Goal: Navigation & Orientation: Find specific page/section

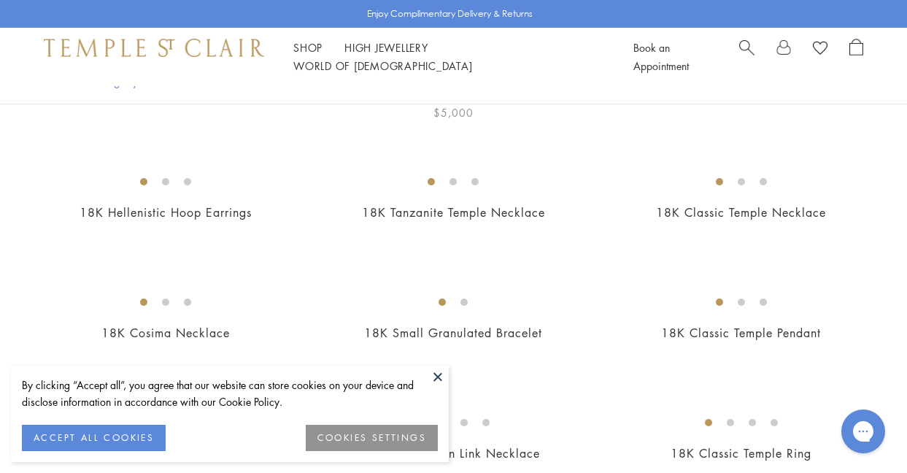
scroll to position [236, 0]
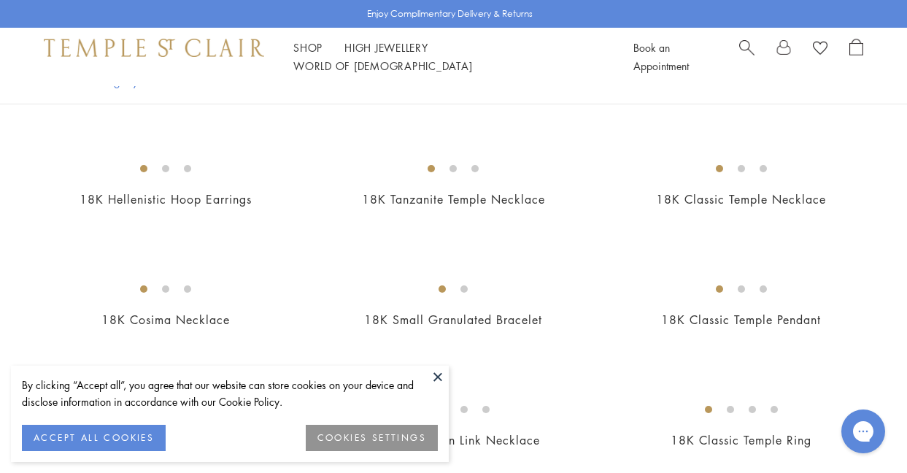
click at [441, 384] on button at bounding box center [438, 376] width 22 height 22
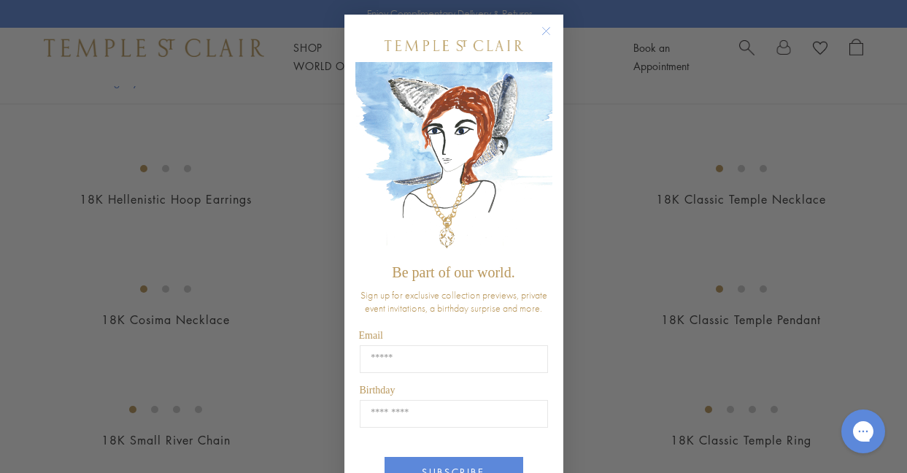
click at [543, 36] on circle "Close dialog" at bounding box center [546, 32] width 18 height 18
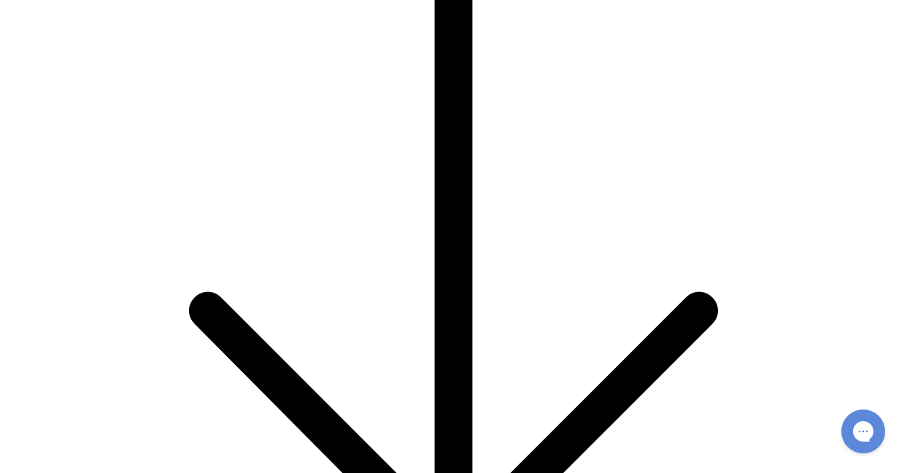
scroll to position [1542, 0]
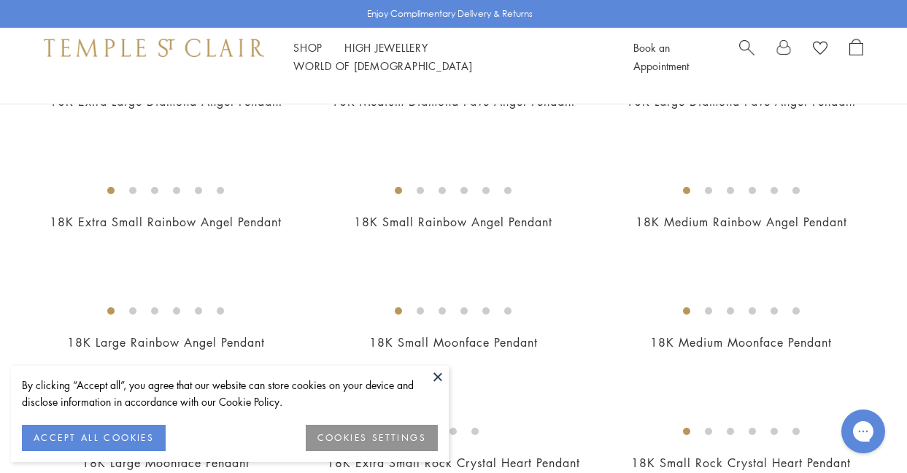
scroll to position [946, 0]
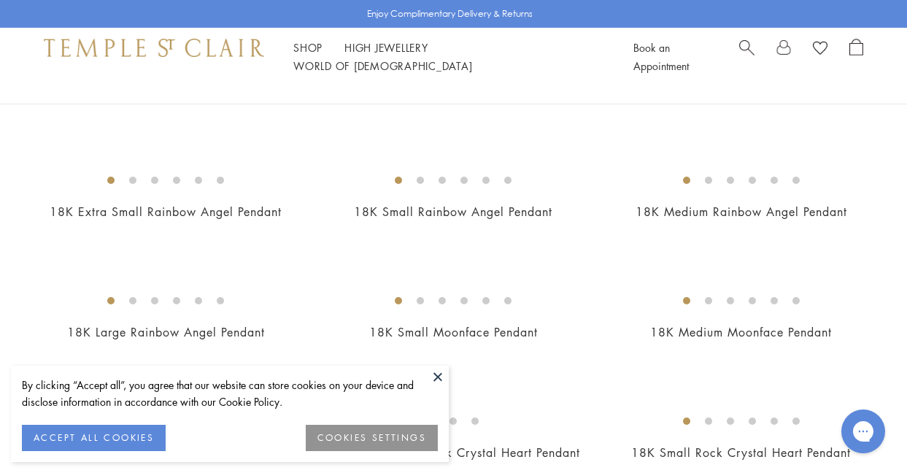
click at [441, 379] on button at bounding box center [438, 376] width 22 height 22
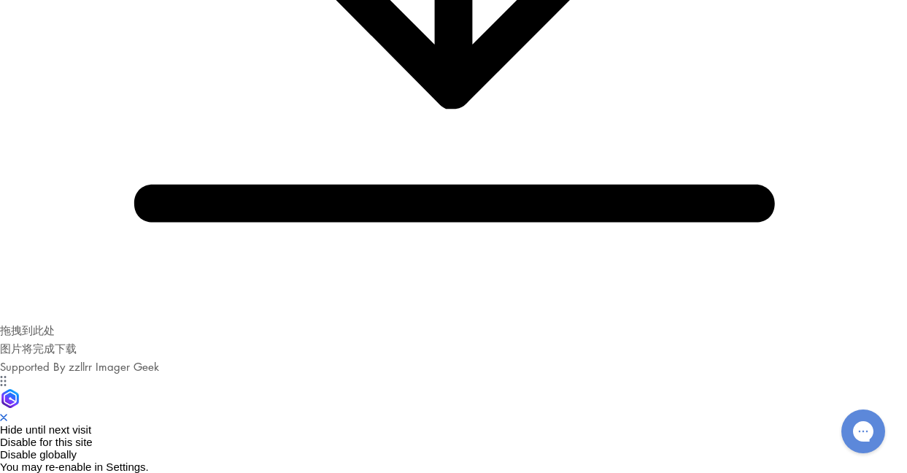
scroll to position [7887, 0]
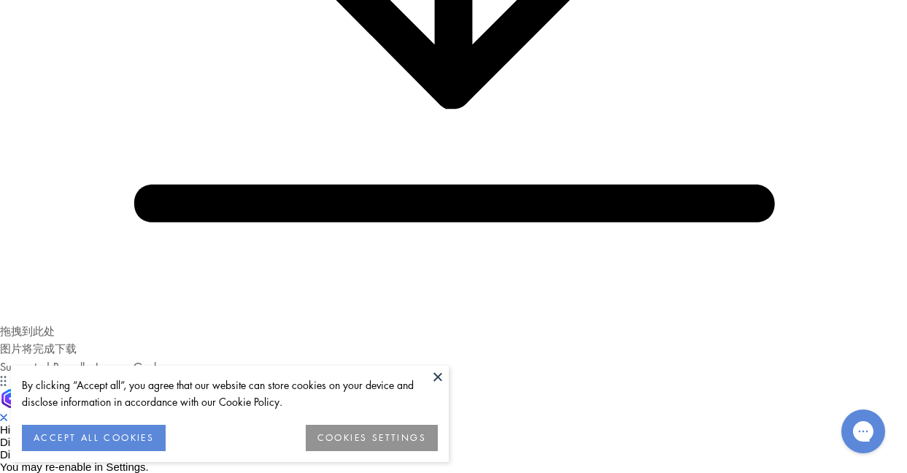
scroll to position [6765, 0]
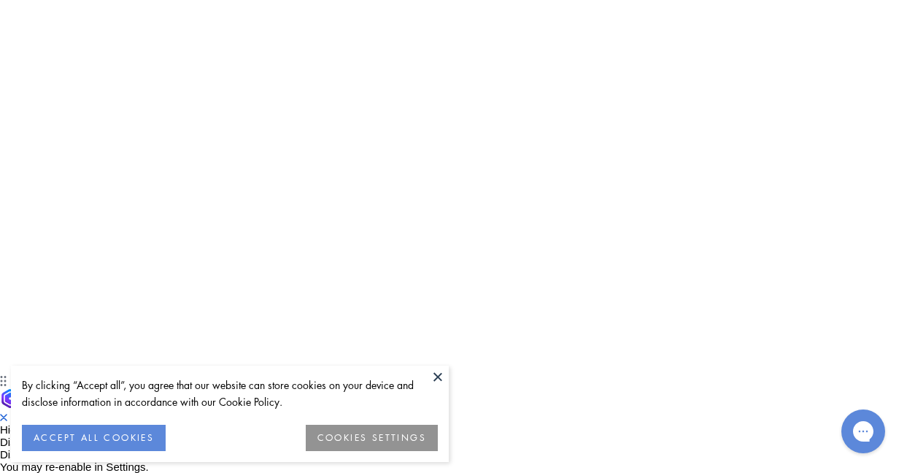
drag, startPoint x: 436, startPoint y: 372, endPoint x: 460, endPoint y: 357, distance: 28.5
click at [438, 371] on button at bounding box center [438, 376] width 22 height 22
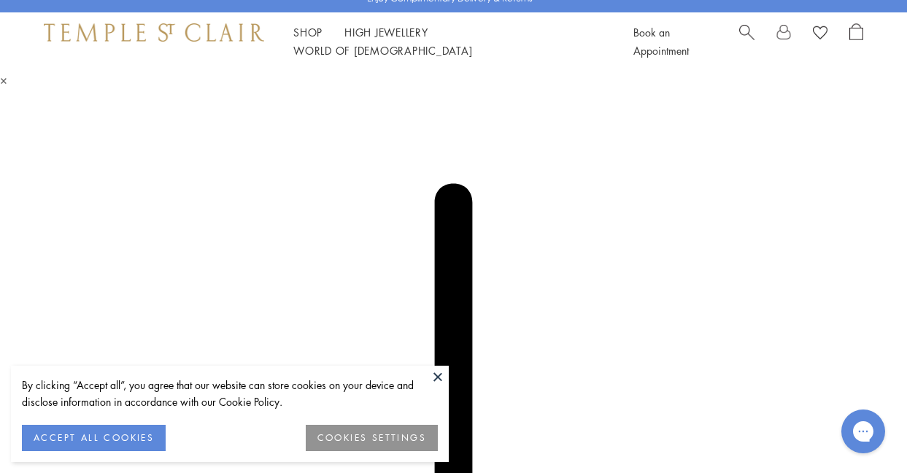
scroll to position [1229, 0]
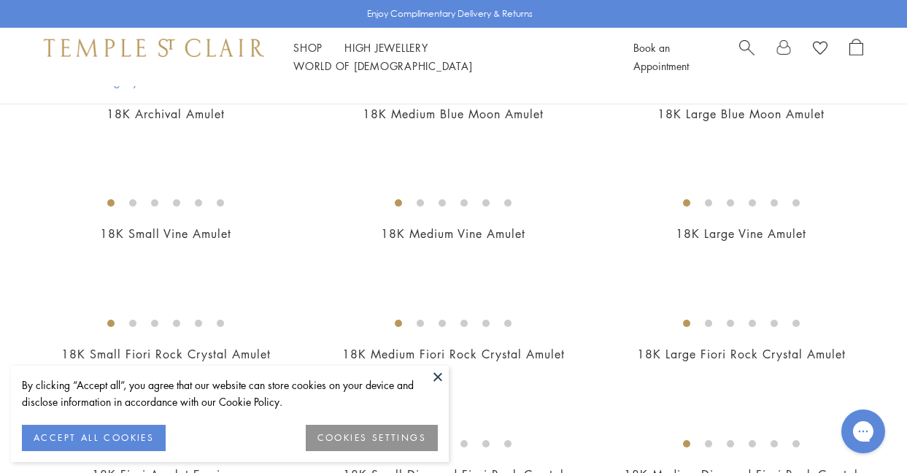
scroll to position [229, 0]
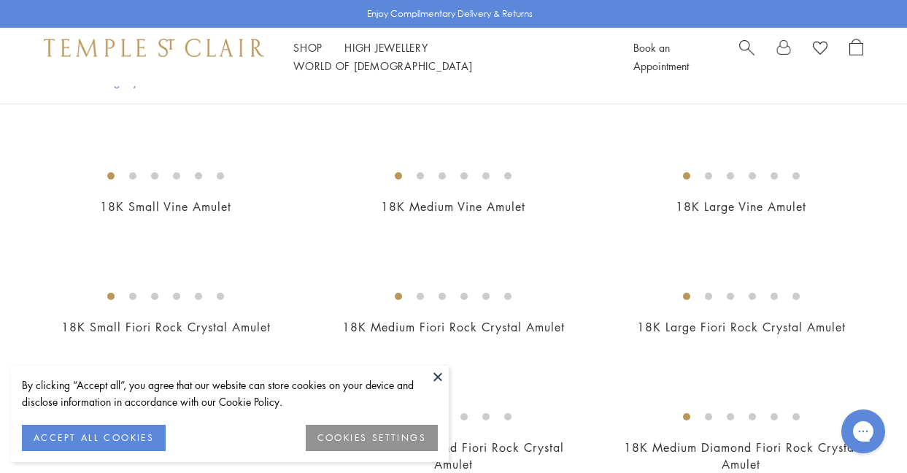
click at [435, 376] on button at bounding box center [438, 376] width 22 height 22
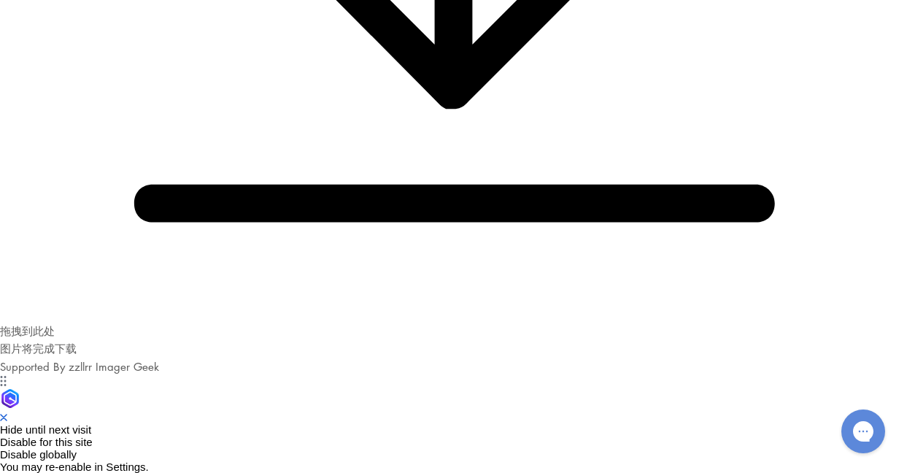
scroll to position [8304, 0]
